Goal: Task Accomplishment & Management: Use online tool/utility

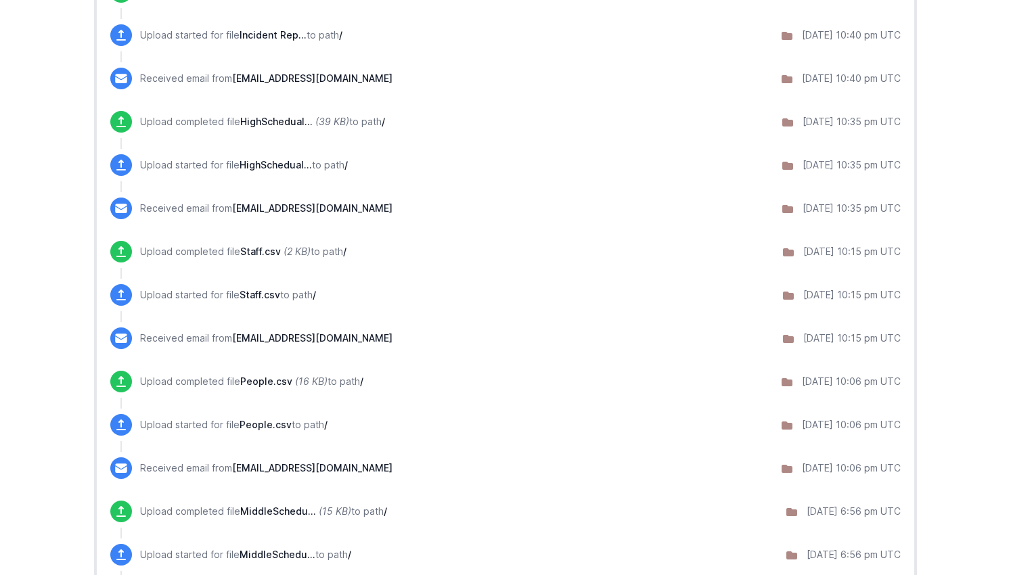
scroll to position [598, 0]
click at [269, 380] on span "People.csv" at bounding box center [266, 380] width 52 height 12
click at [782, 380] on icon at bounding box center [787, 381] width 11 height 8
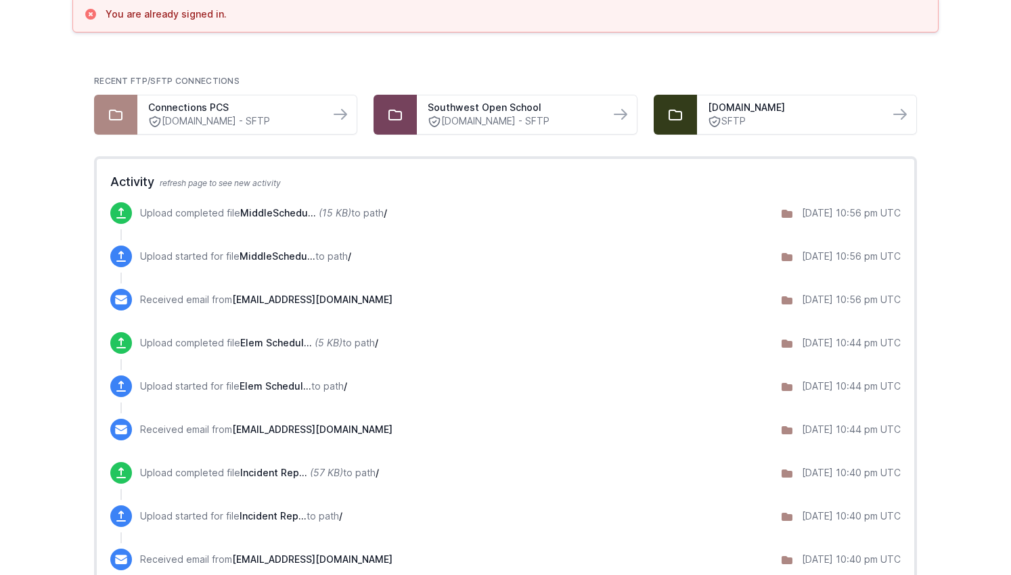
scroll to position [0, 0]
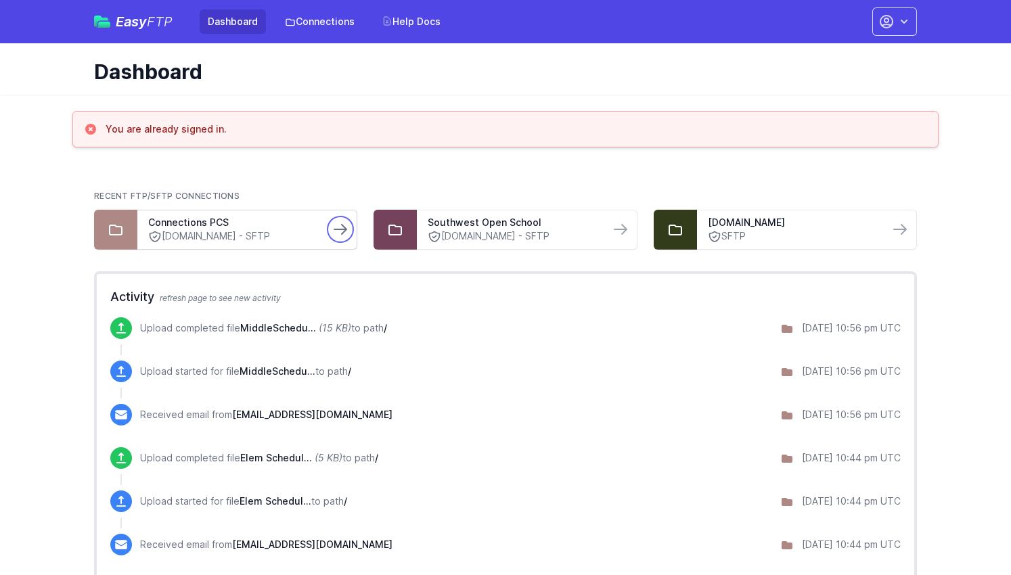
click at [343, 230] on icon at bounding box center [340, 229] width 16 height 16
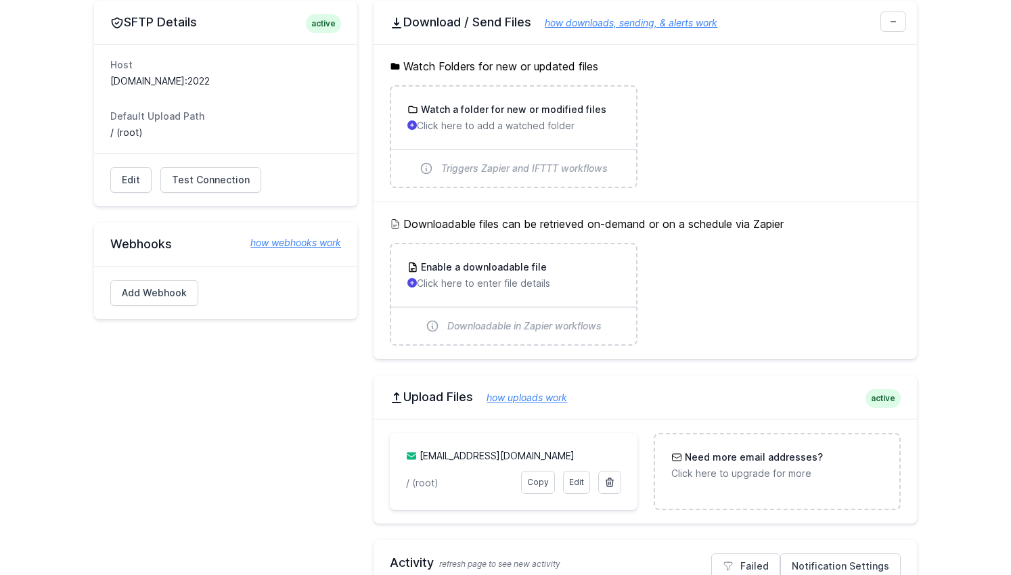
scroll to position [133, 0]
click at [435, 460] on link "[EMAIL_ADDRESS][DOMAIN_NAME]" at bounding box center [497, 457] width 155 height 12
